Goal: Find specific page/section: Find specific page/section

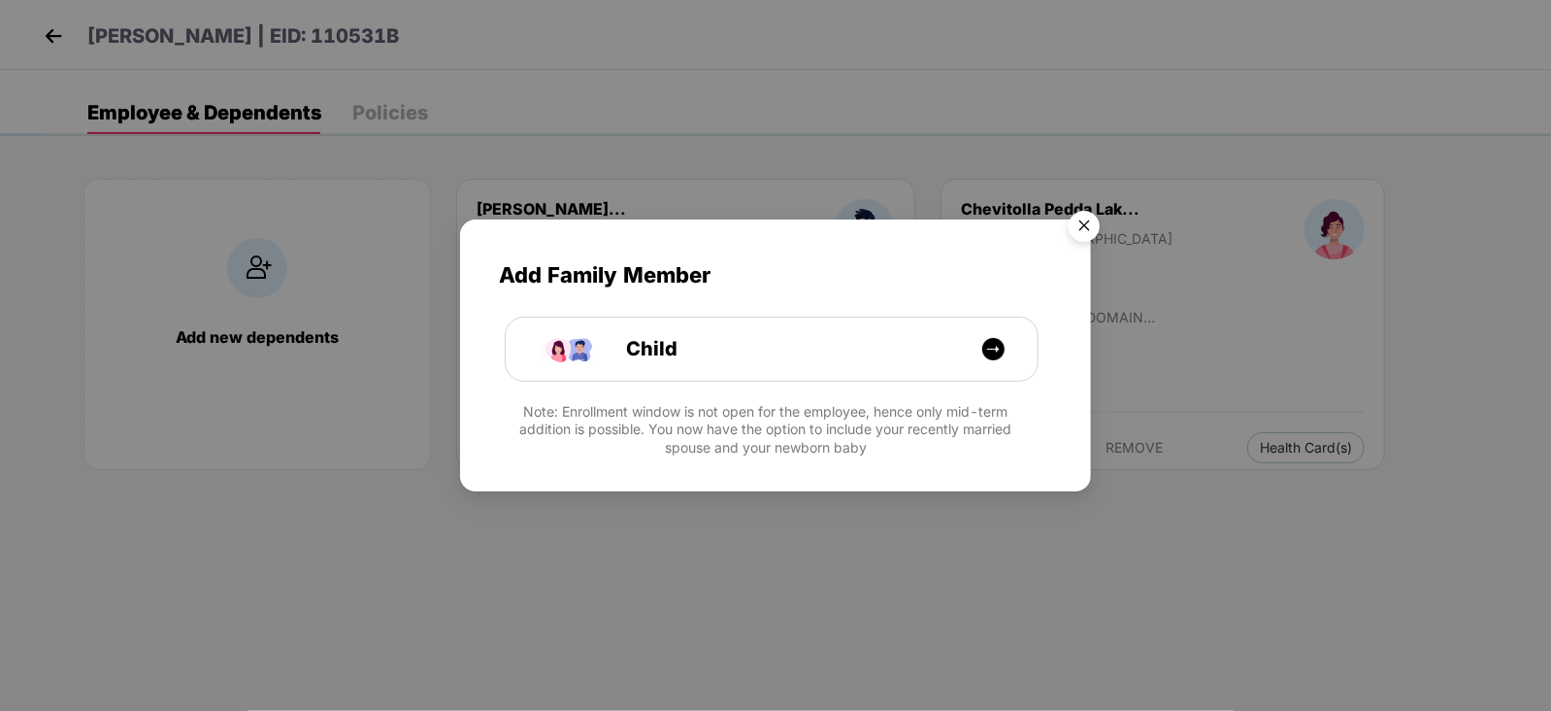
click at [1080, 221] on img "Close" at bounding box center [1084, 229] width 54 height 54
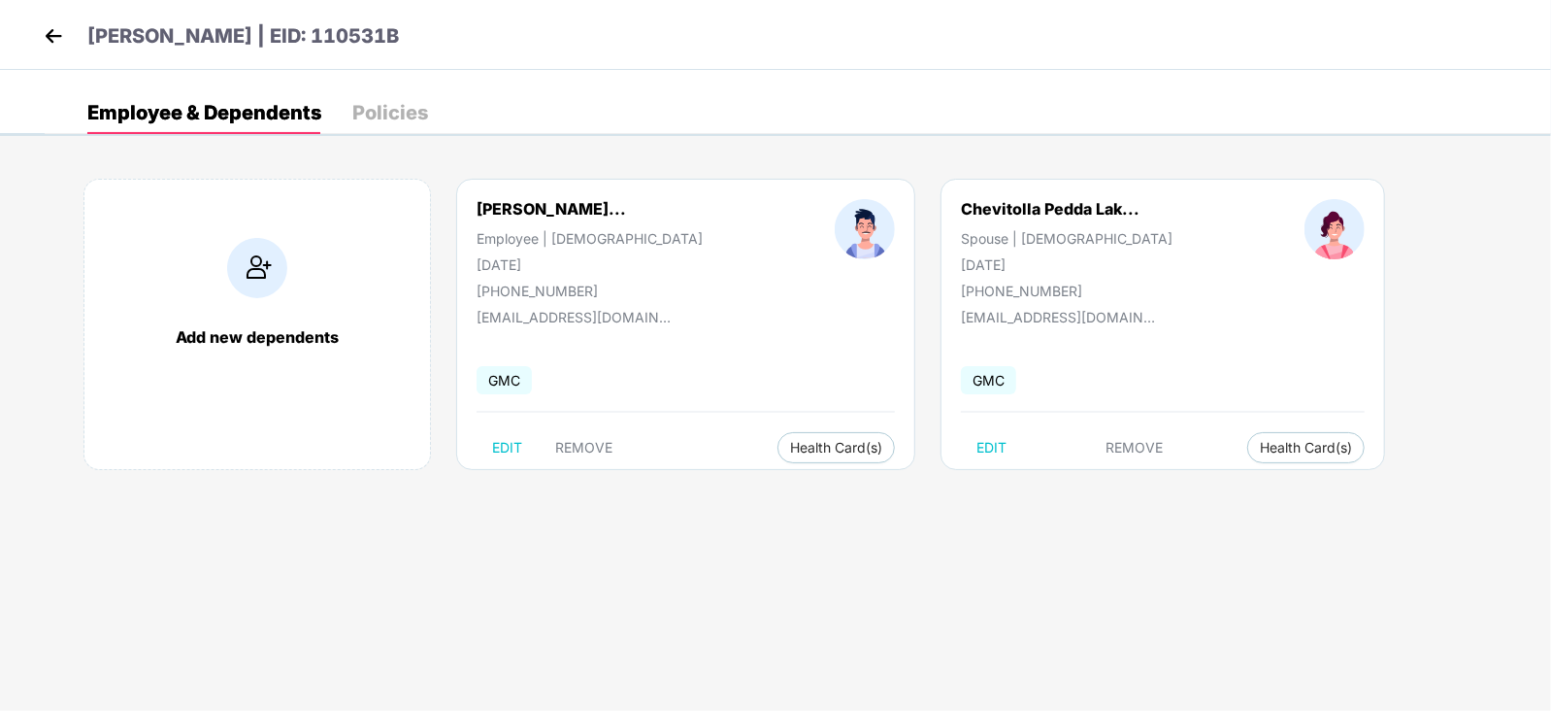
click at [51, 37] on img at bounding box center [53, 35] width 29 height 29
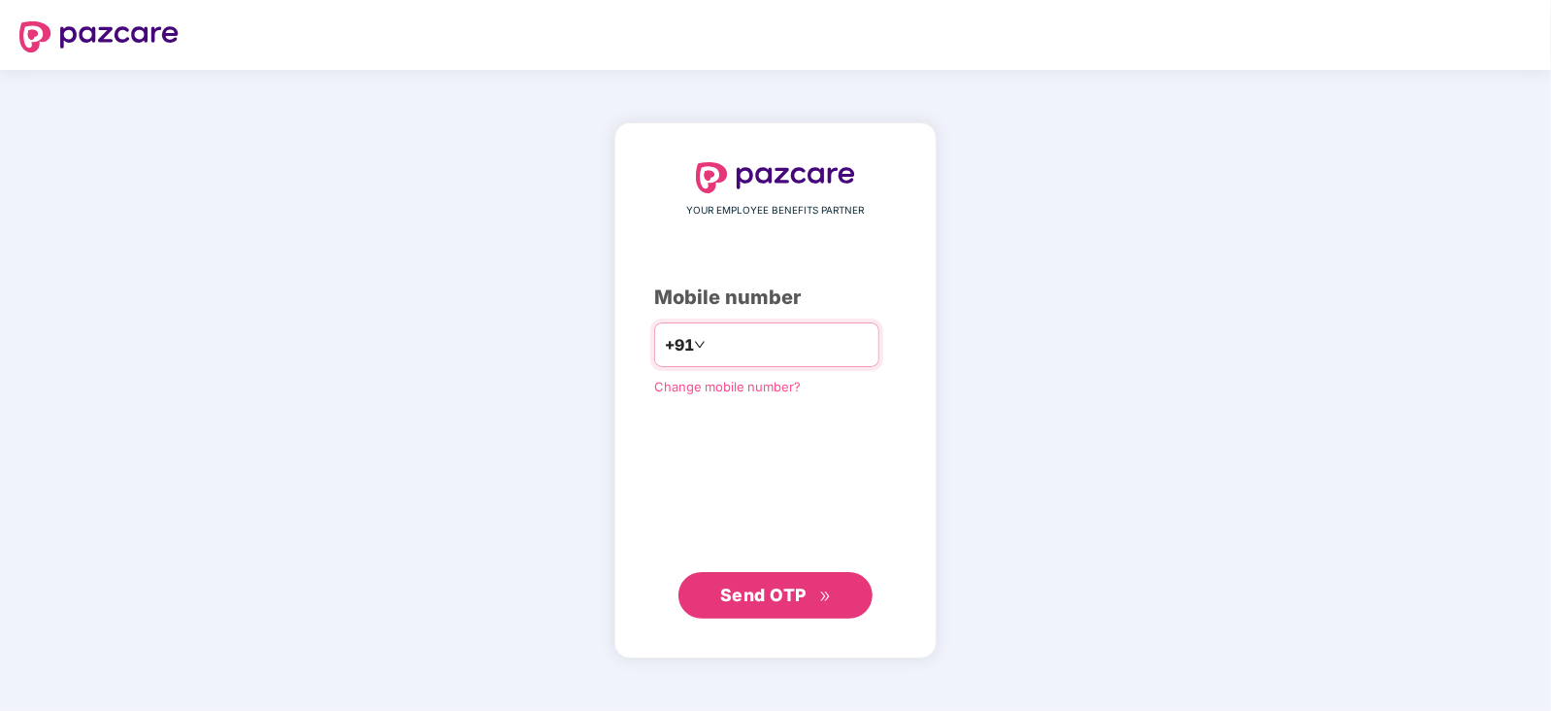
type input "**********"
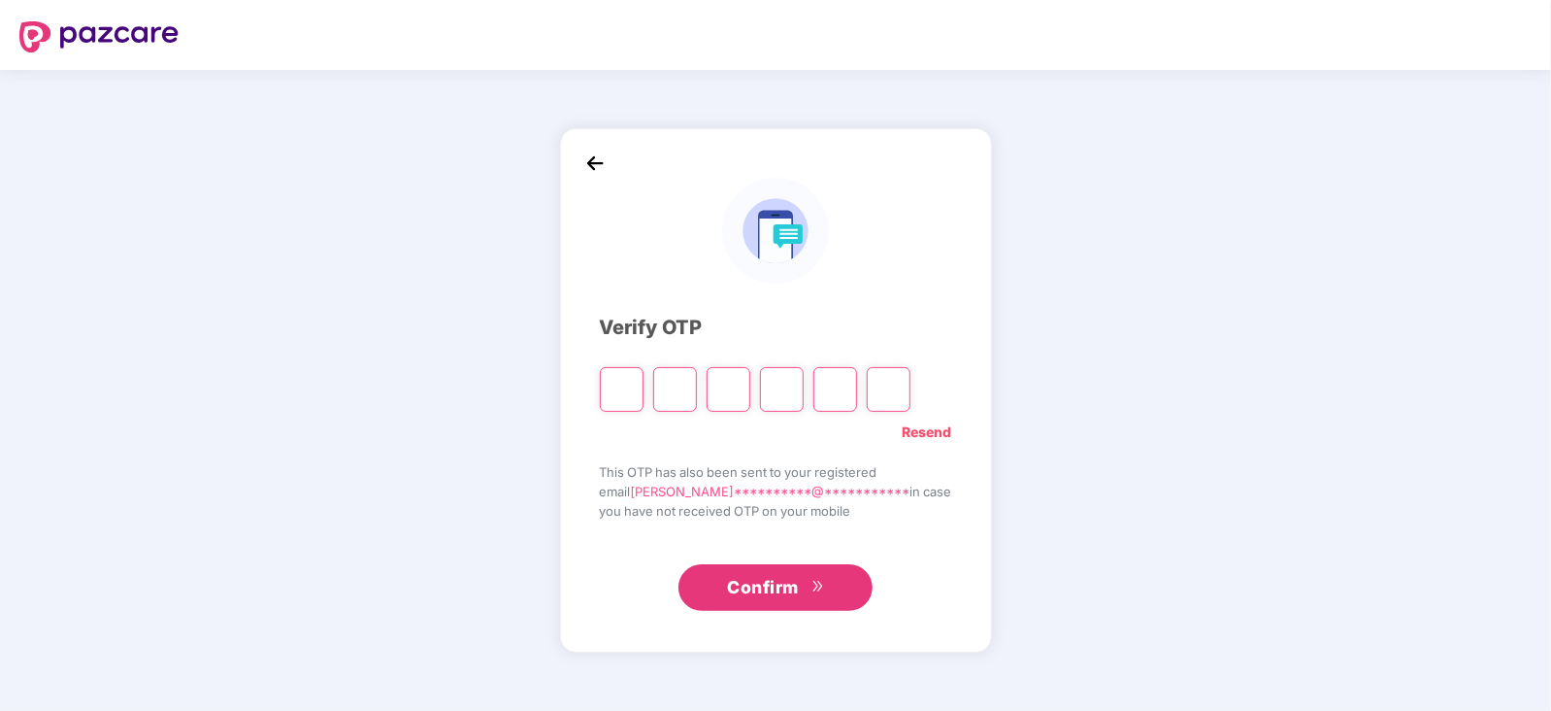
type input "*"
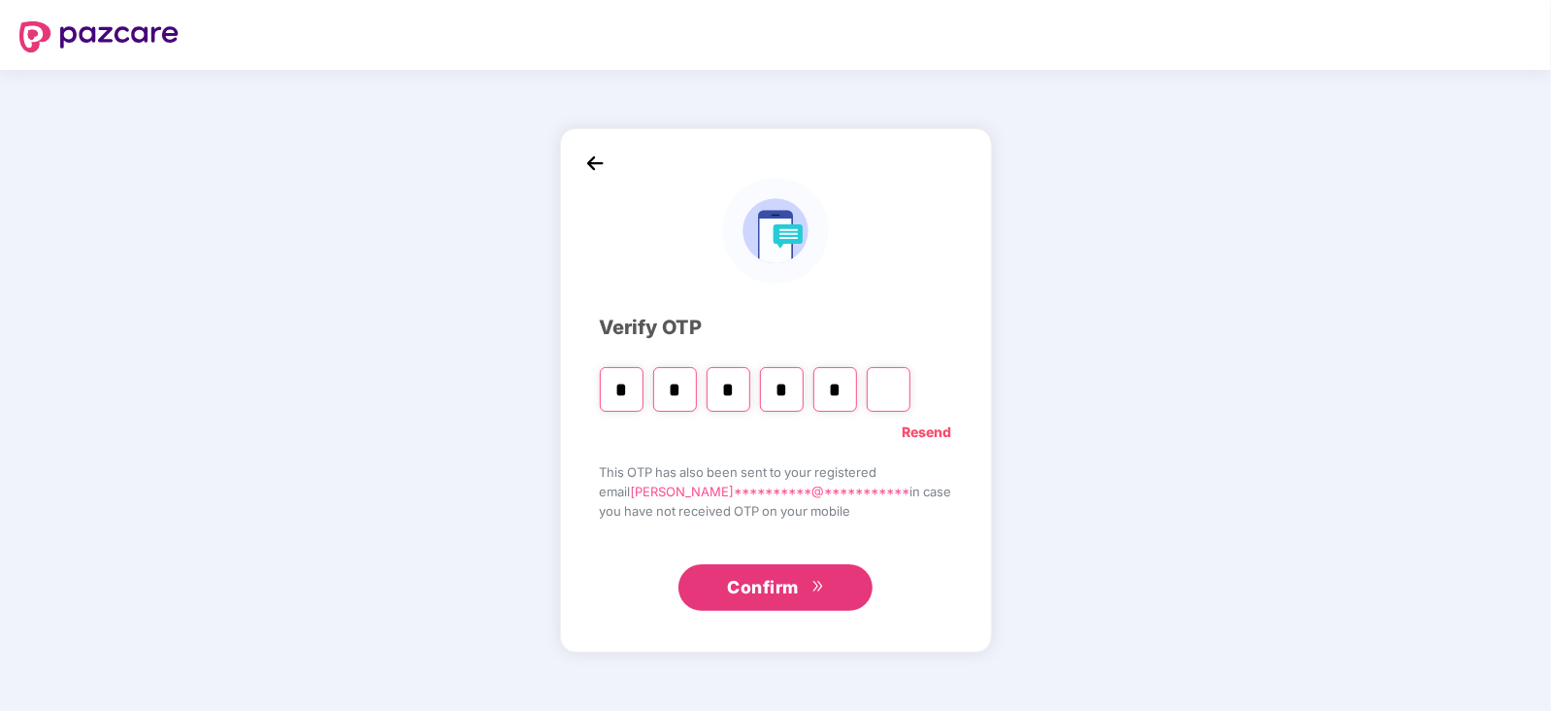
type input "*"
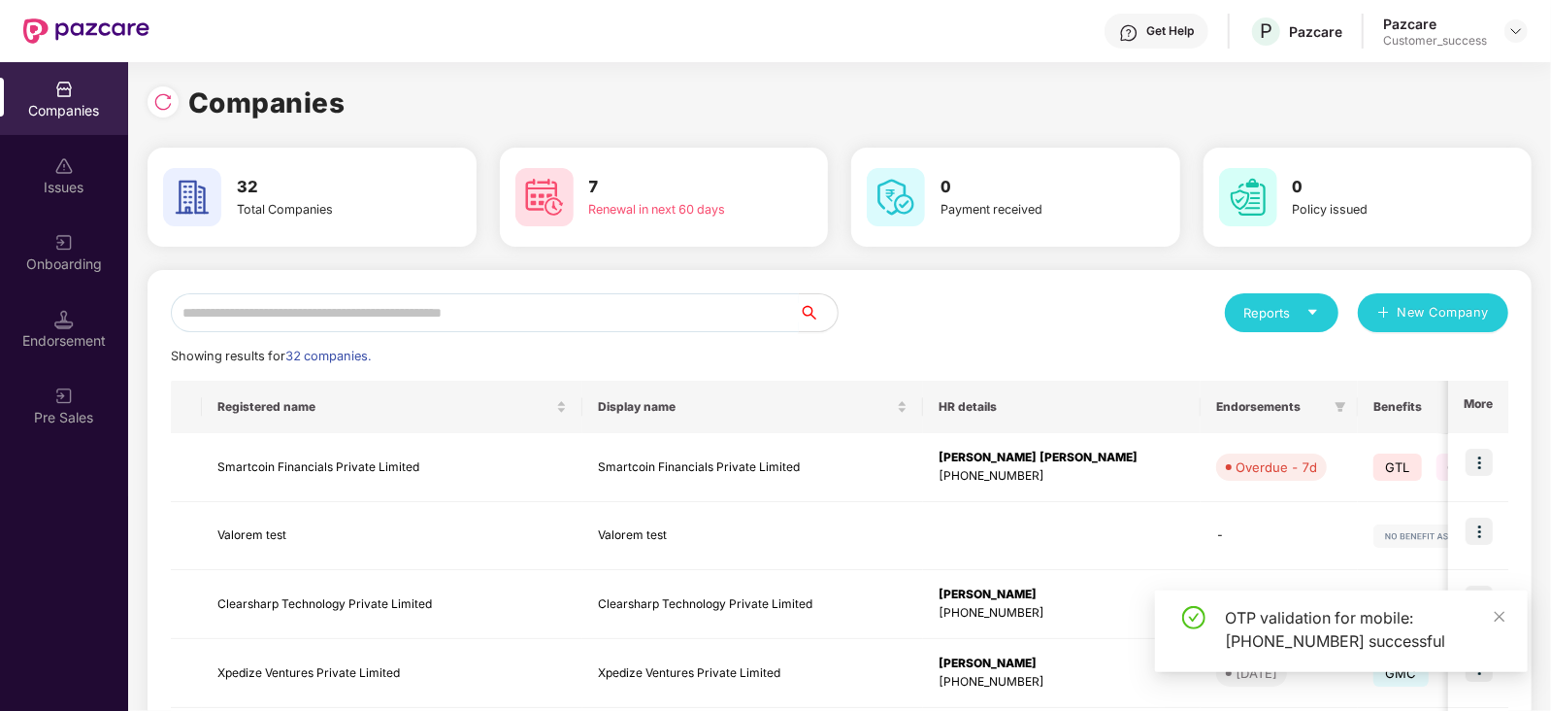
click at [740, 317] on input "text" at bounding box center [485, 312] width 628 height 39
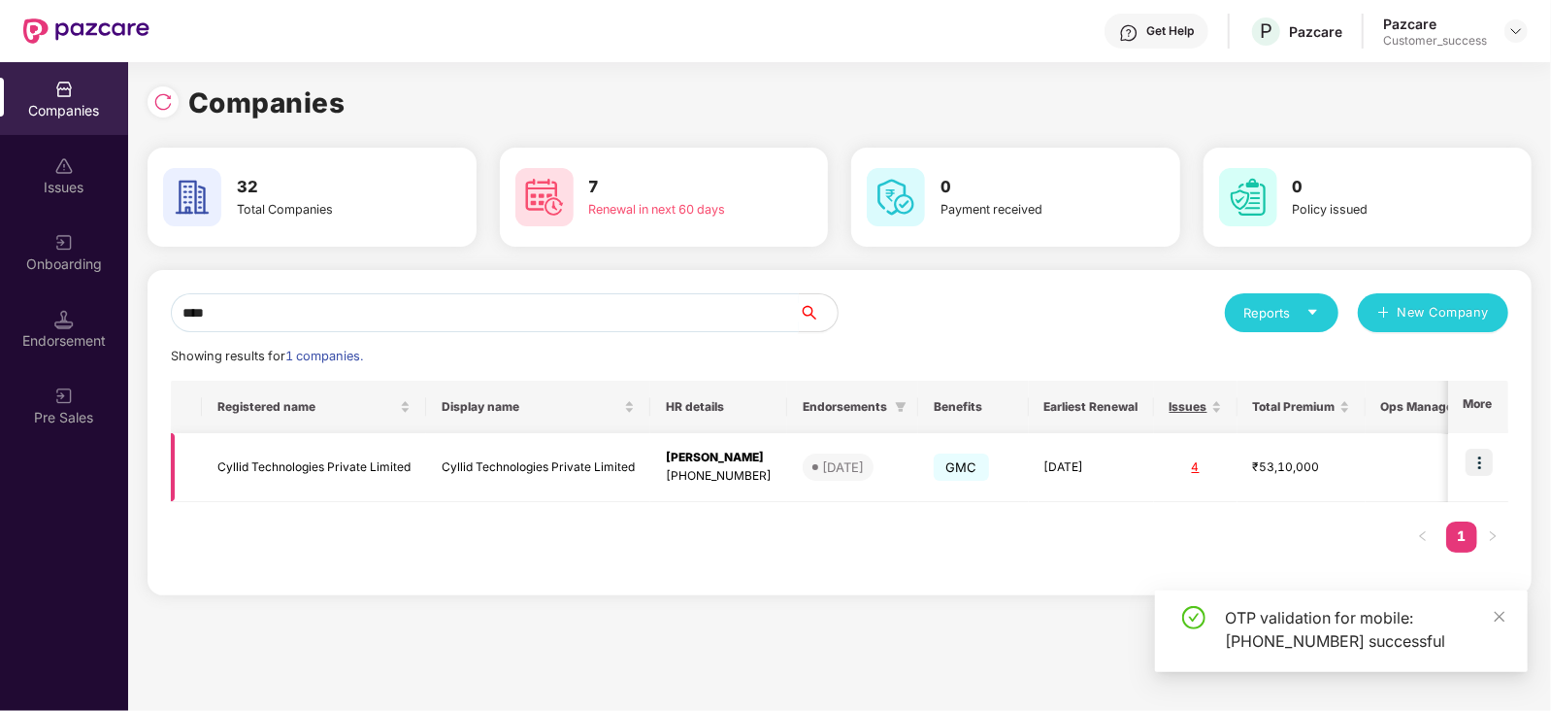
type input "****"
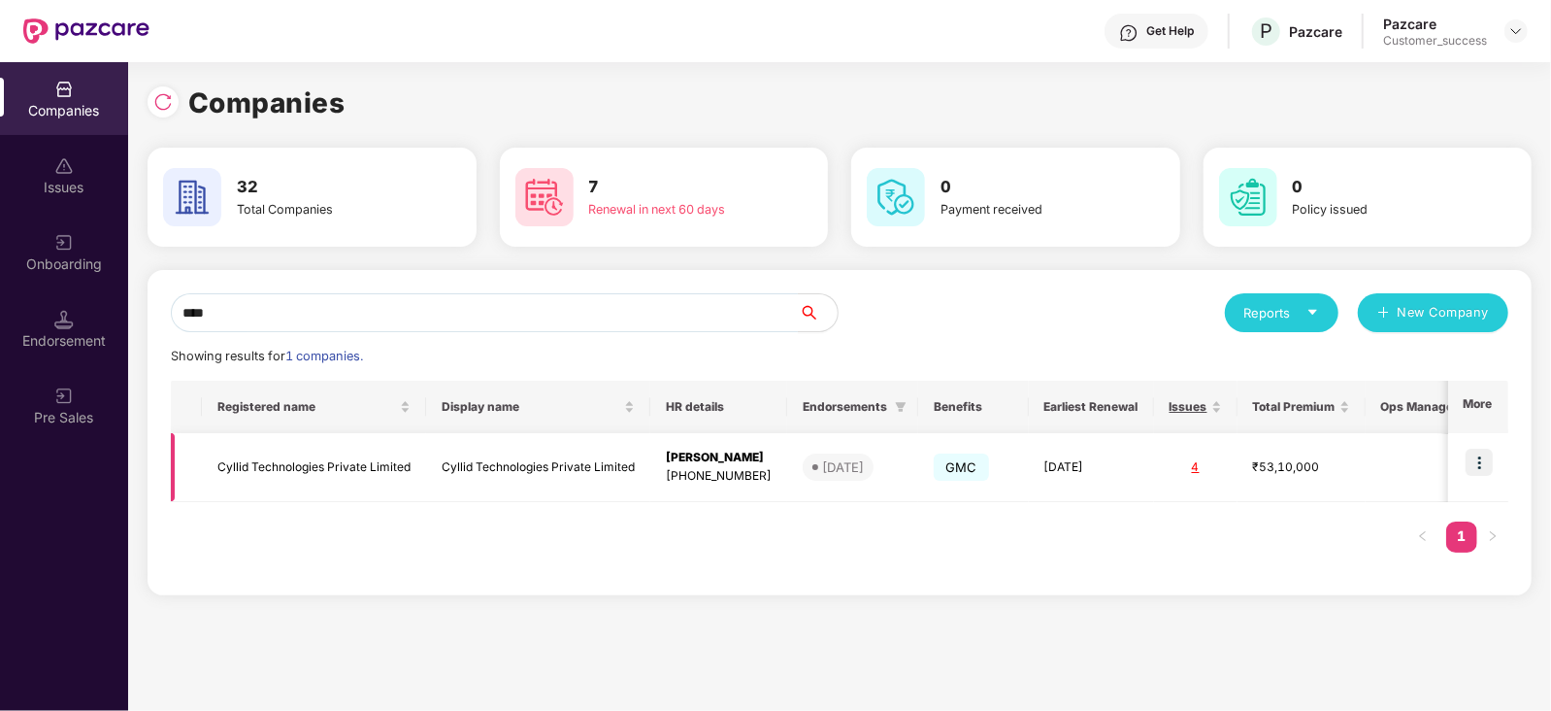
click at [1484, 461] on img at bounding box center [1479, 462] width 27 height 27
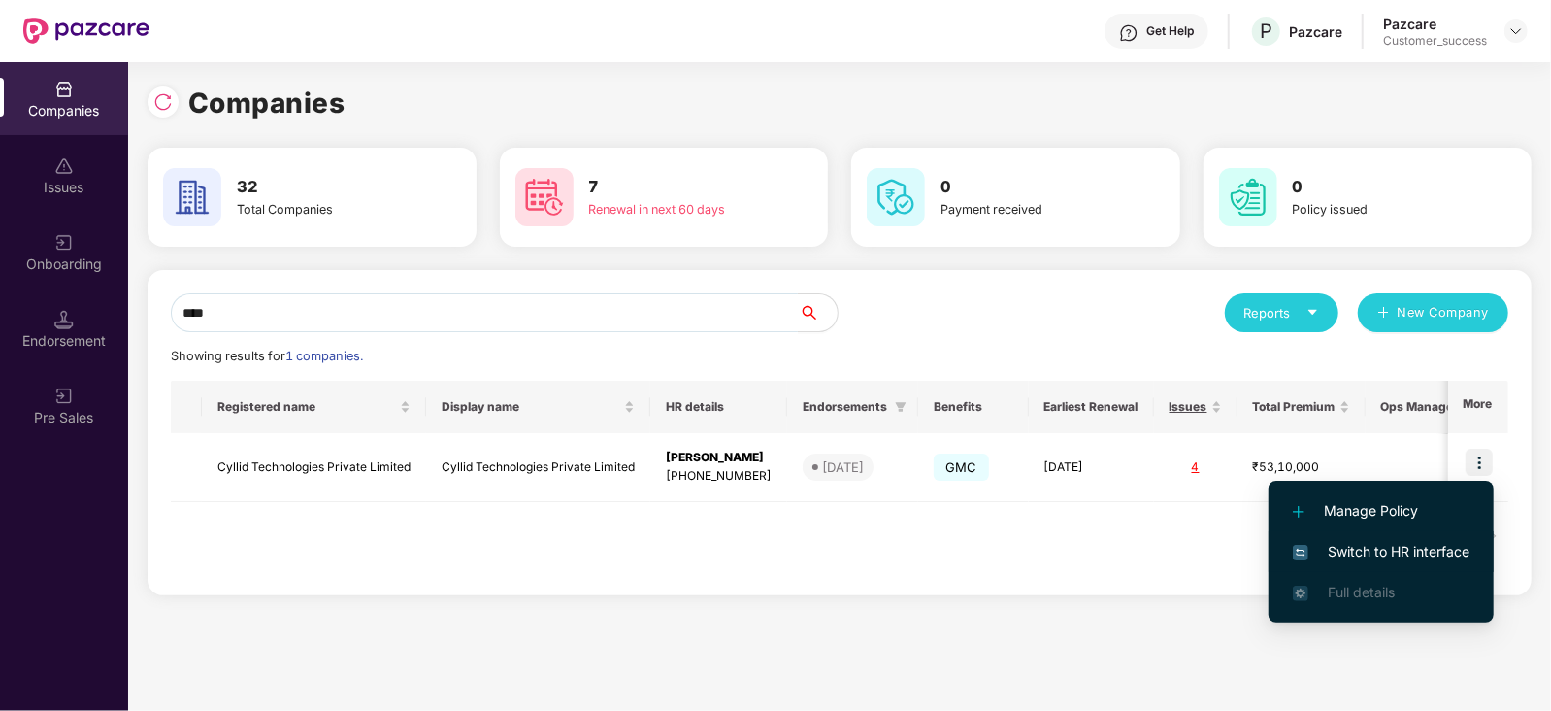
click at [1427, 547] on span "Switch to HR interface" at bounding box center [1381, 551] width 177 height 21
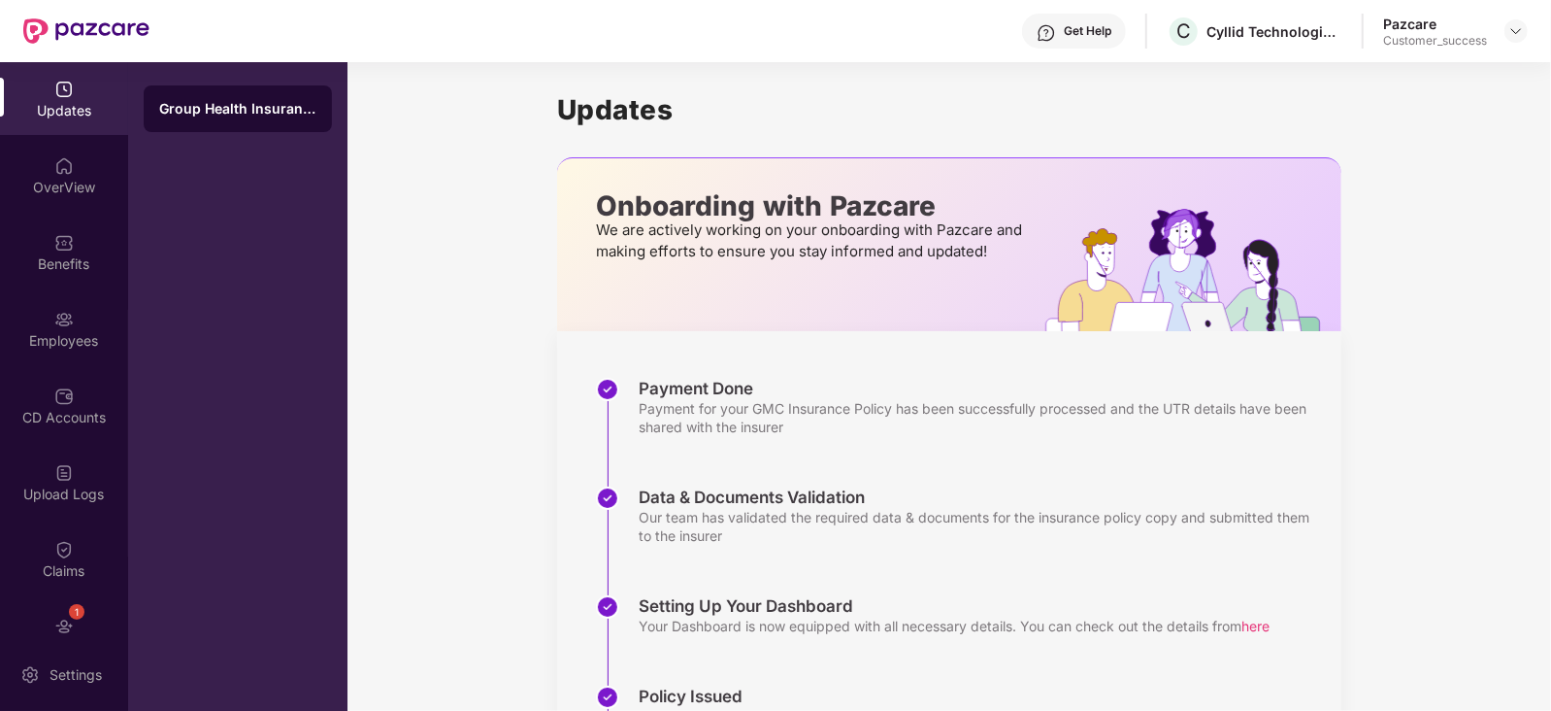
click at [81, 327] on div "Employees" at bounding box center [64, 328] width 128 height 73
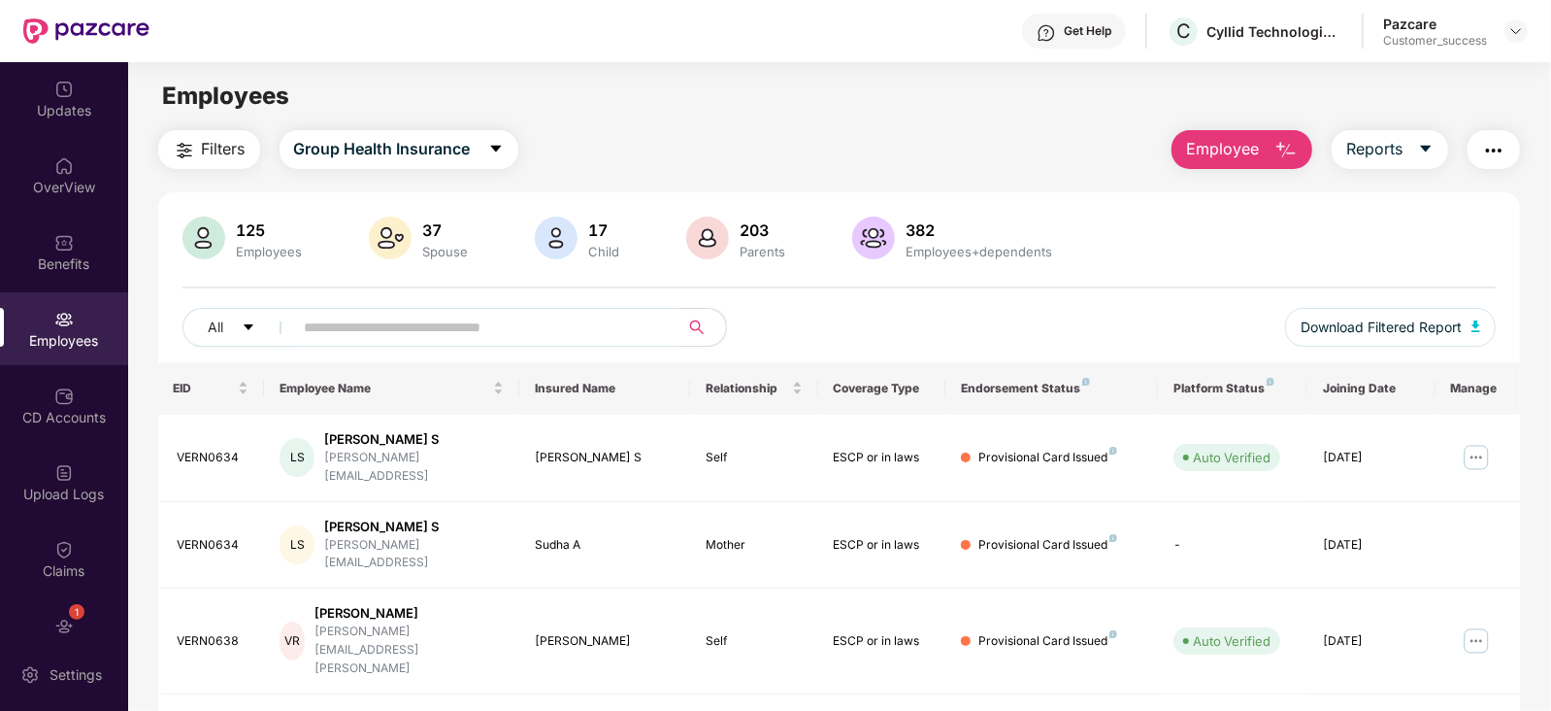
click at [457, 319] on input "text" at bounding box center [479, 327] width 349 height 29
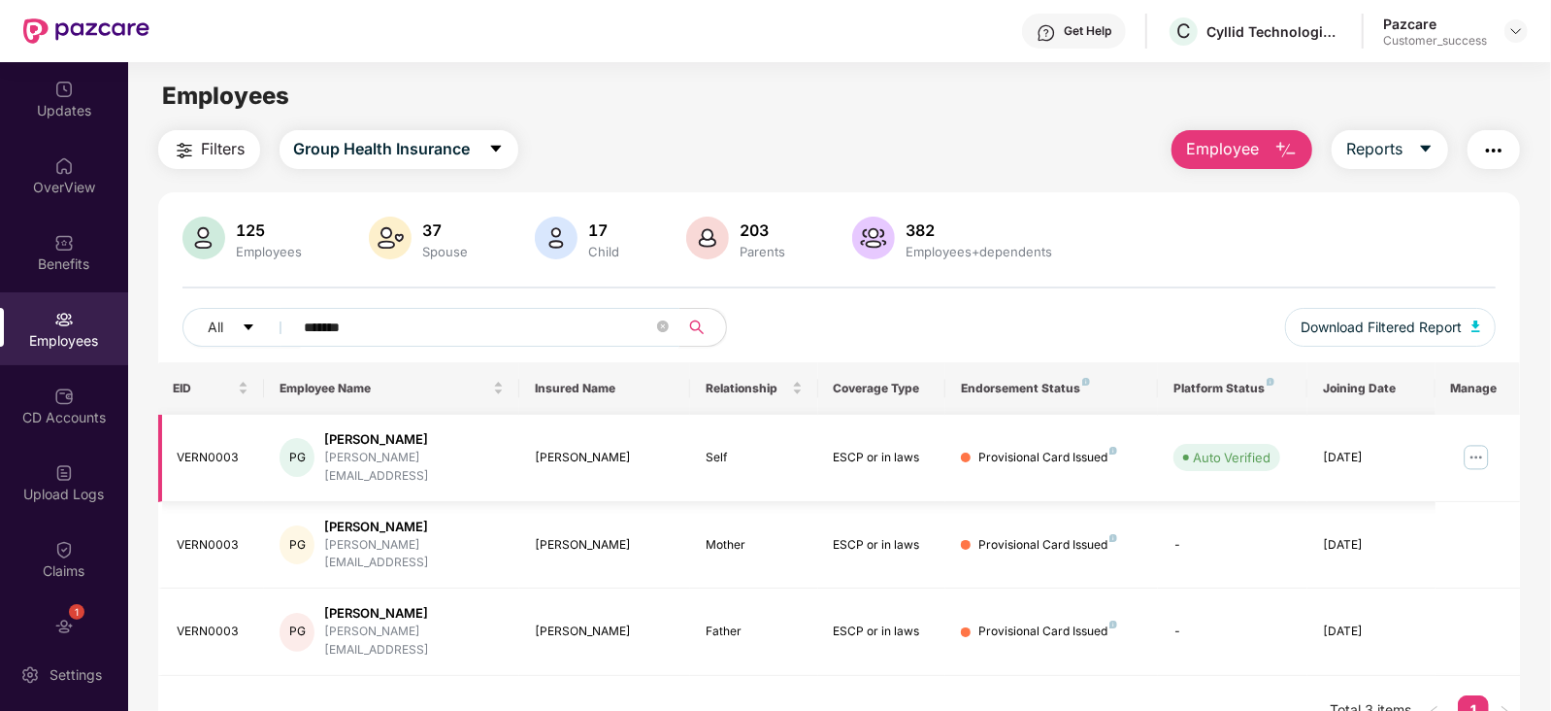
scroll to position [52, 0]
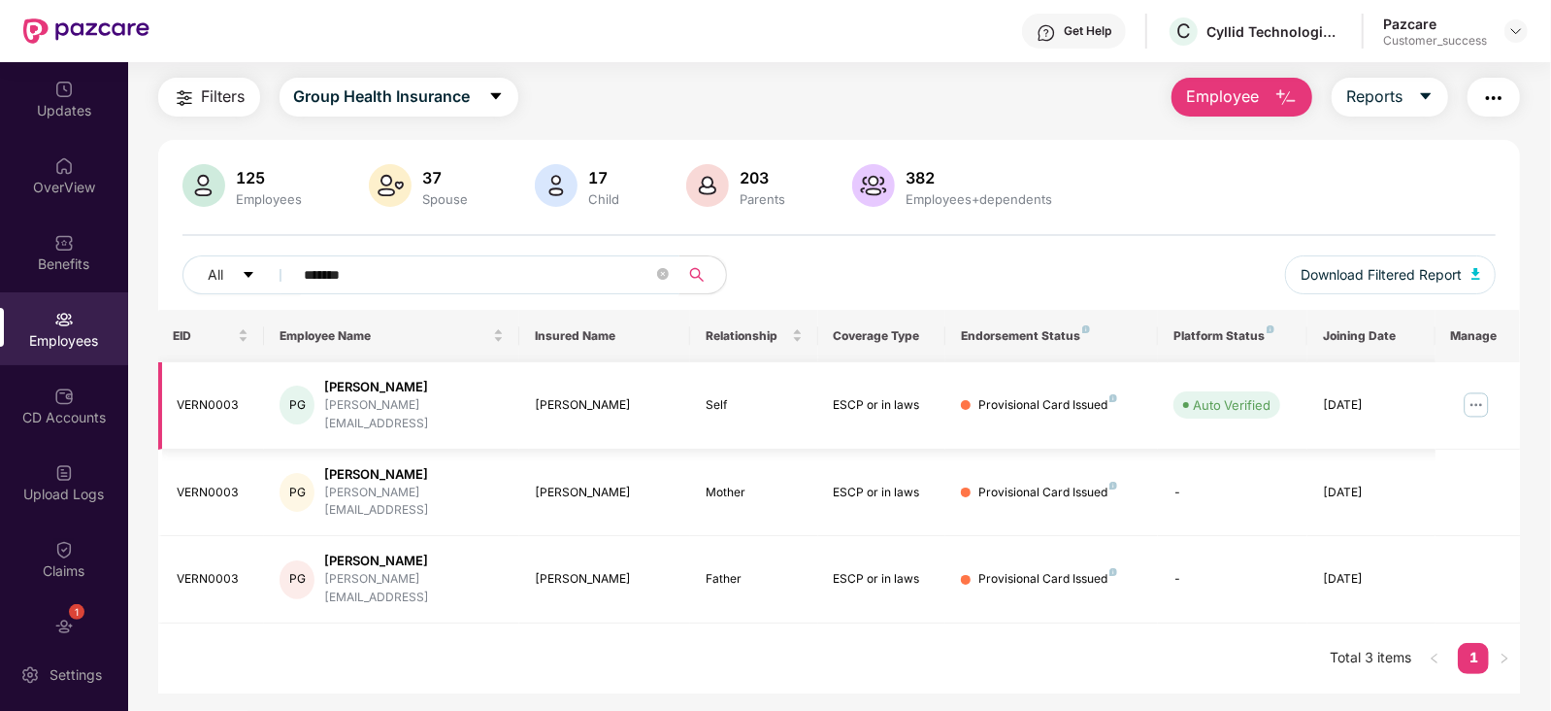
type input "*******"
click at [212, 396] on div "VERN0003" at bounding box center [214, 405] width 72 height 18
copy div "VERN0003"
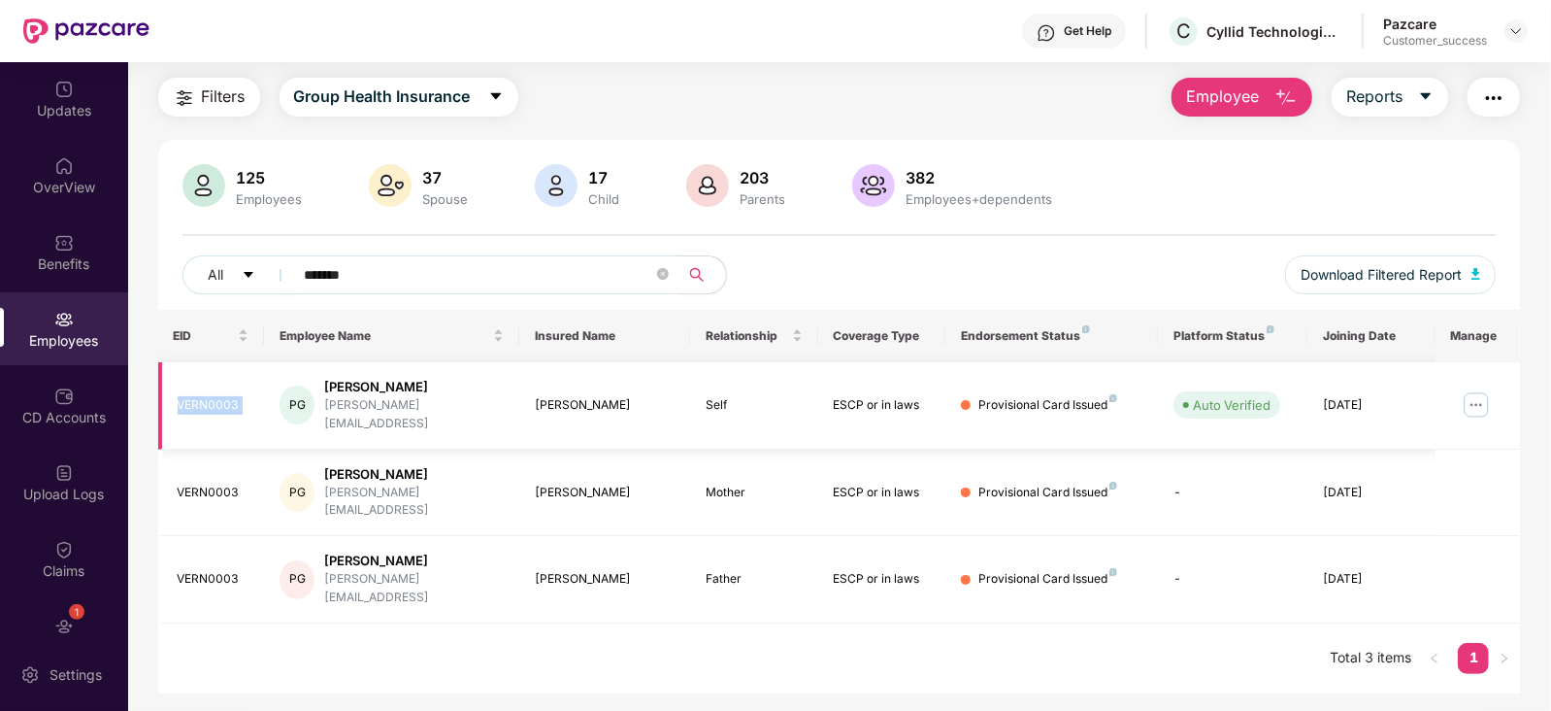
click at [209, 402] on div "VERN0003" at bounding box center [214, 405] width 72 height 18
